Goal: Register for event/course

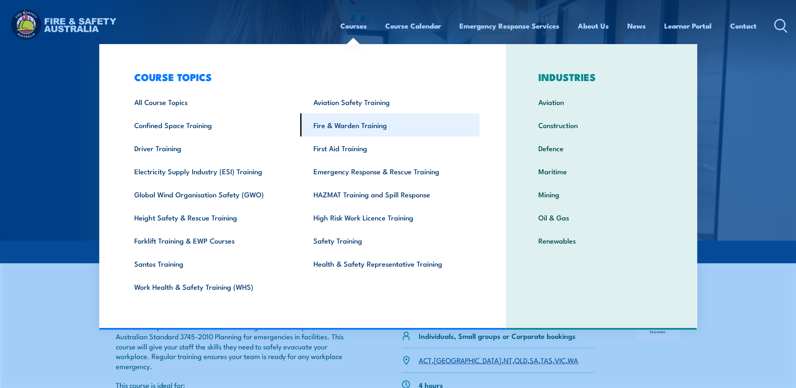
click at [379, 131] on link "Fire & Warden Training" at bounding box center [390, 124] width 179 height 23
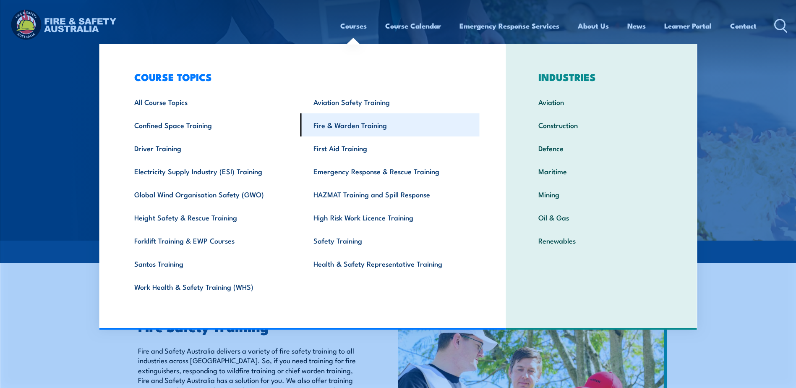
click at [359, 125] on link "Fire & Warden Training" at bounding box center [390, 124] width 179 height 23
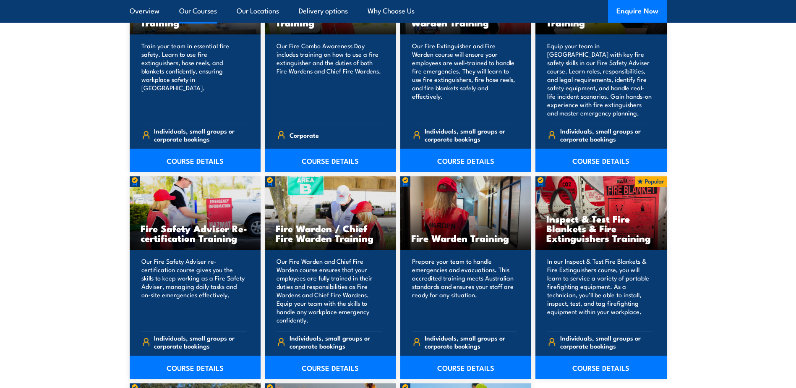
scroll to position [1008, 0]
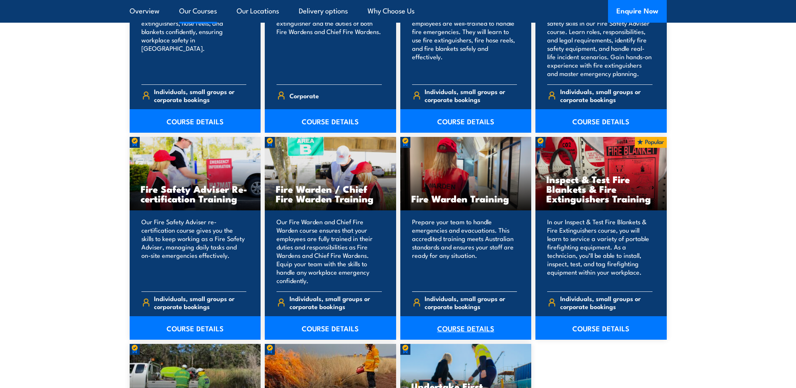
click at [473, 325] on link "COURSE DETAILS" at bounding box center [466, 328] width 131 height 24
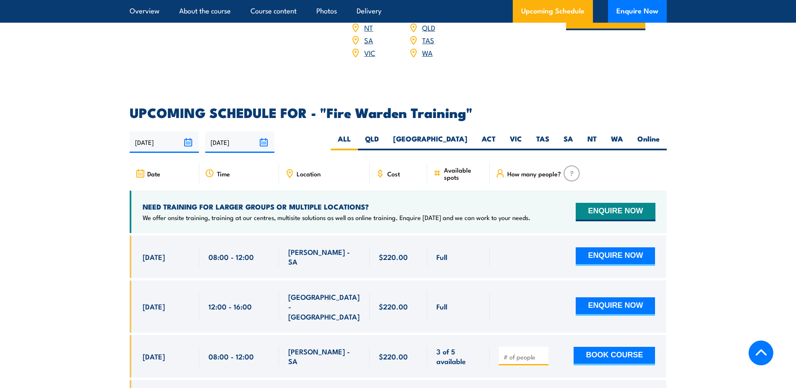
scroll to position [1469, 0]
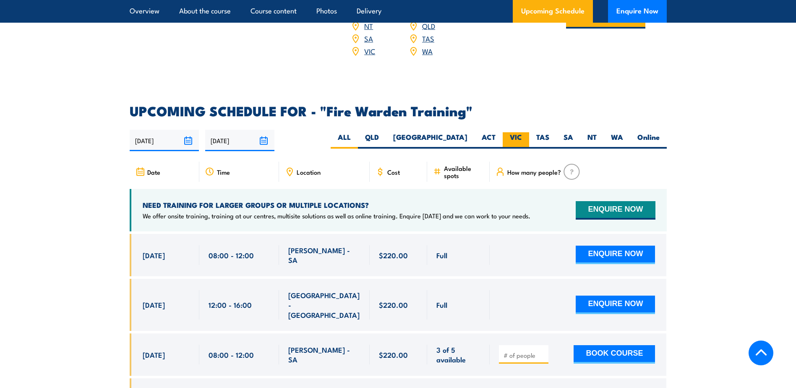
click at [518, 132] on label "VIC" at bounding box center [516, 140] width 26 height 16
click at [522, 132] on input "VIC" at bounding box center [524, 134] width 5 height 5
radio input "true"
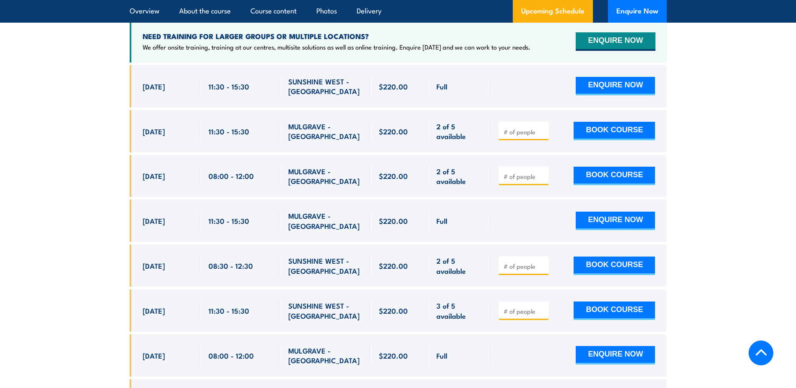
scroll to position [1645, 0]
